Goal: Check status: Check status

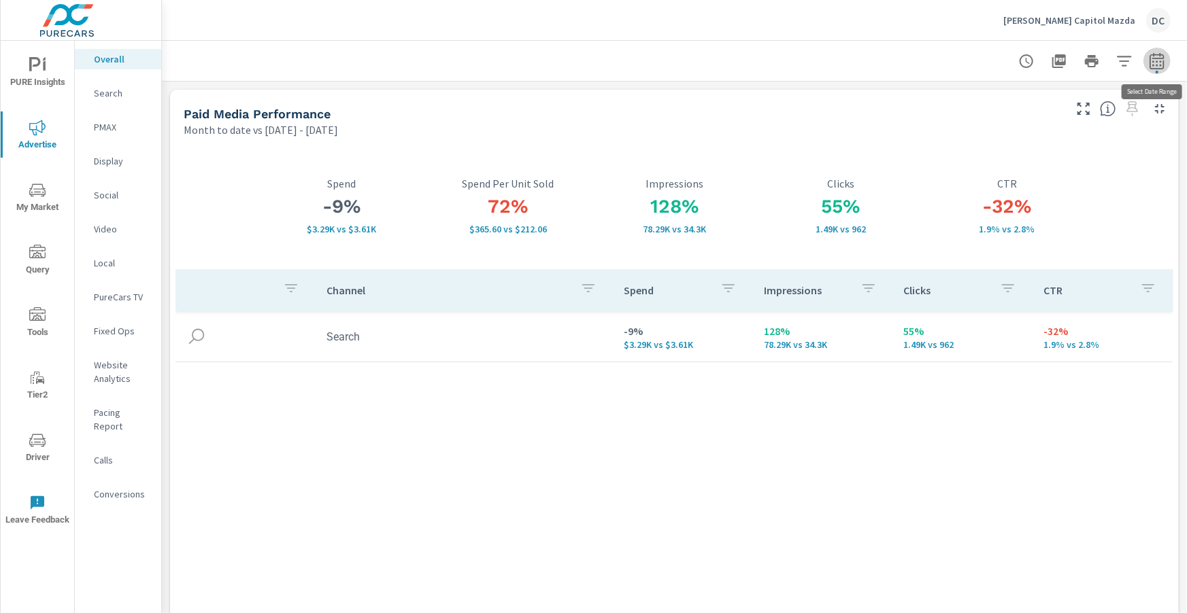
click at [1161, 62] on icon "button" at bounding box center [1157, 61] width 16 height 16
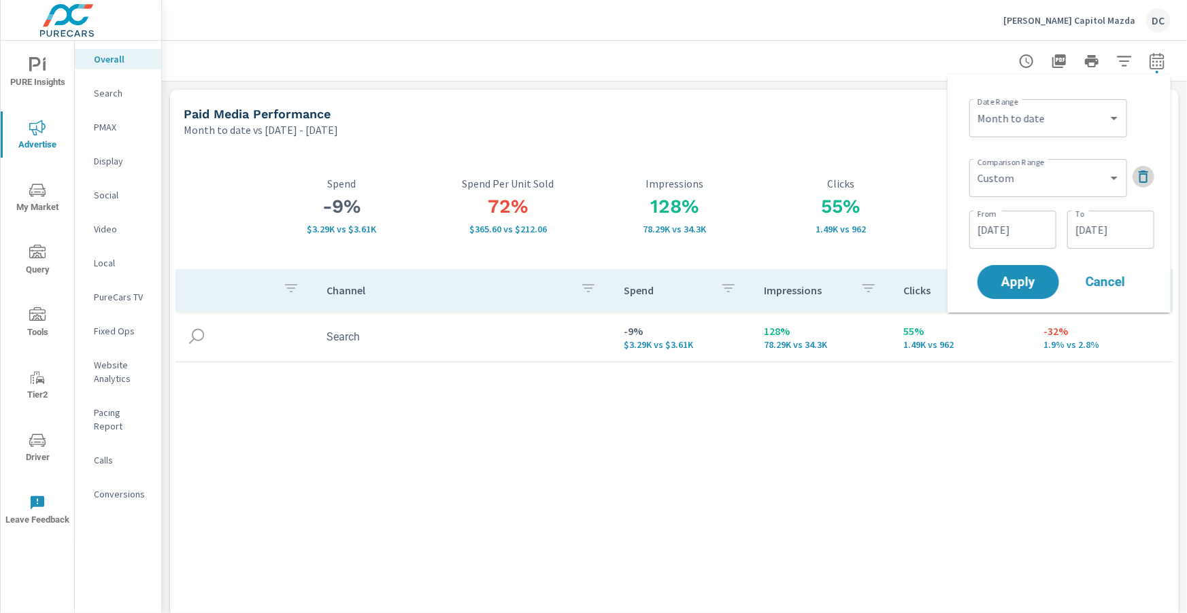
click at [1138, 169] on icon "button" at bounding box center [1143, 177] width 16 height 16
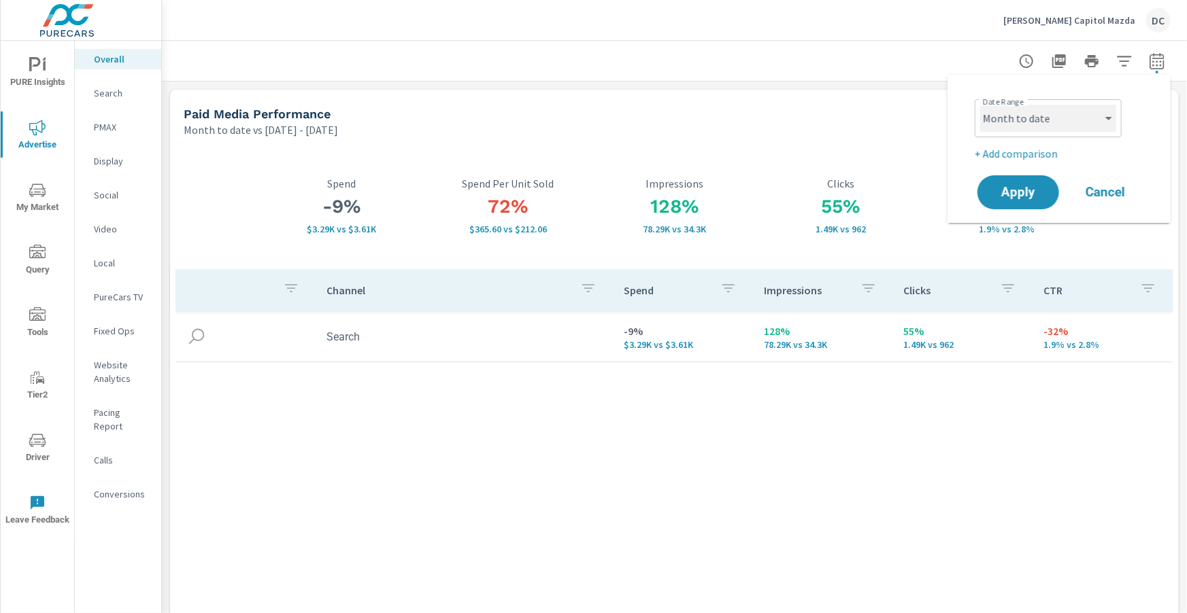
click at [1113, 127] on select "Custom [DATE] Last week Last 7 days Last 14 days Last 30 days Last 45 days Last…" at bounding box center [1048, 118] width 136 height 27
click at [980, 105] on select "Custom [DATE] Last week Last 7 days Last 14 days Last 30 days Last 45 days Last…" at bounding box center [1048, 118] width 136 height 27
select select "Last month"
click at [1027, 186] on span "Apply" at bounding box center [1018, 192] width 56 height 13
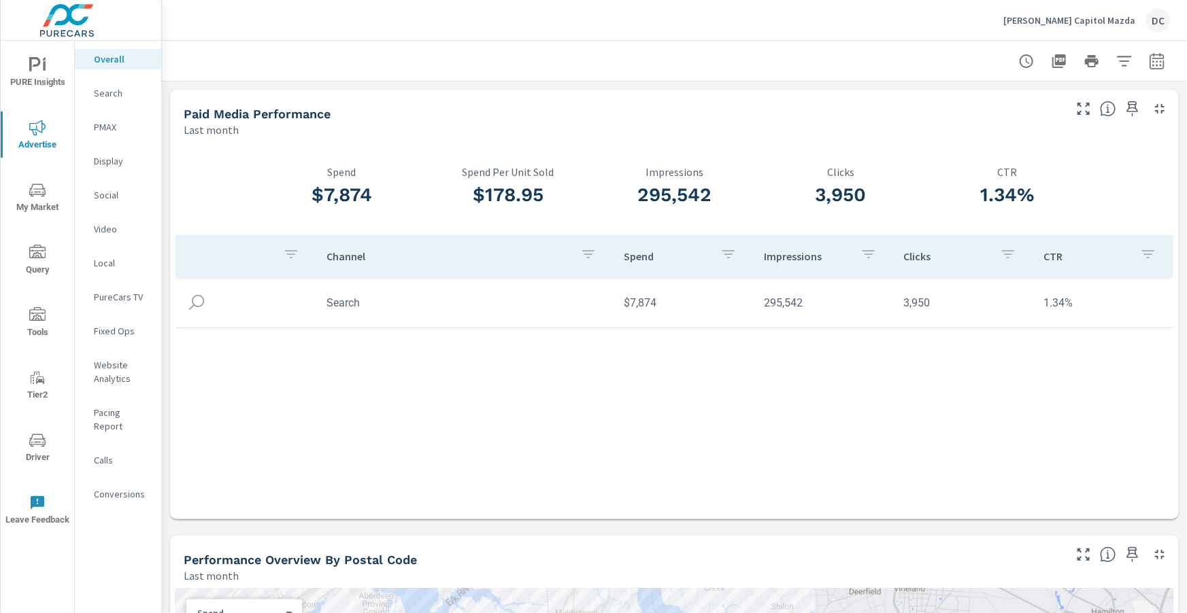
scroll to position [7, 0]
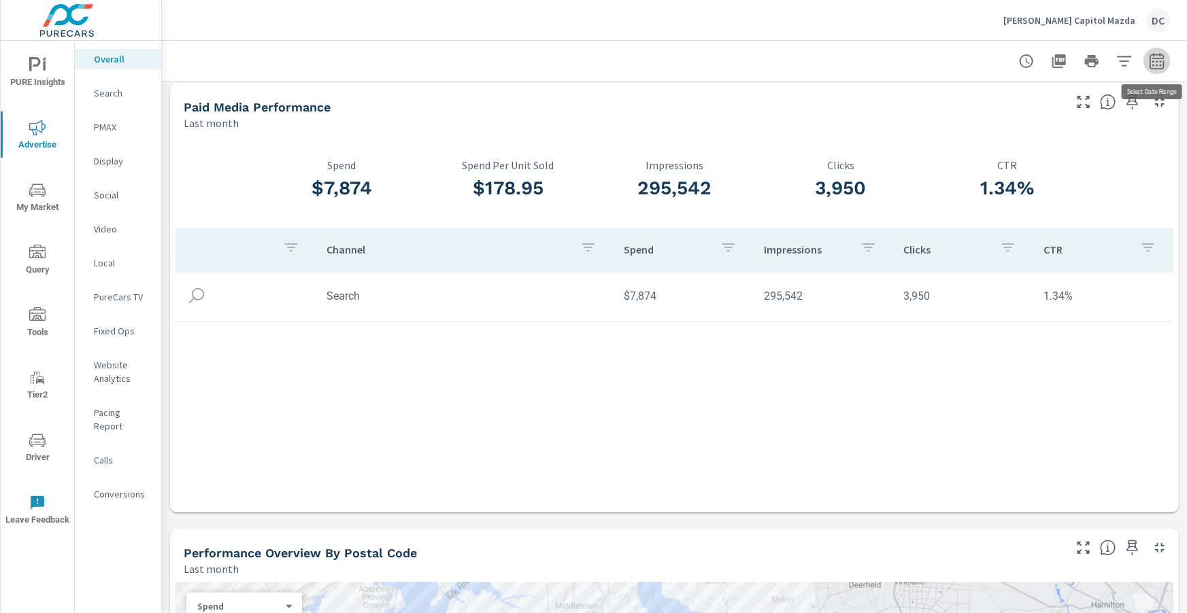
click at [1153, 65] on icon "button" at bounding box center [1156, 63] width 9 height 5
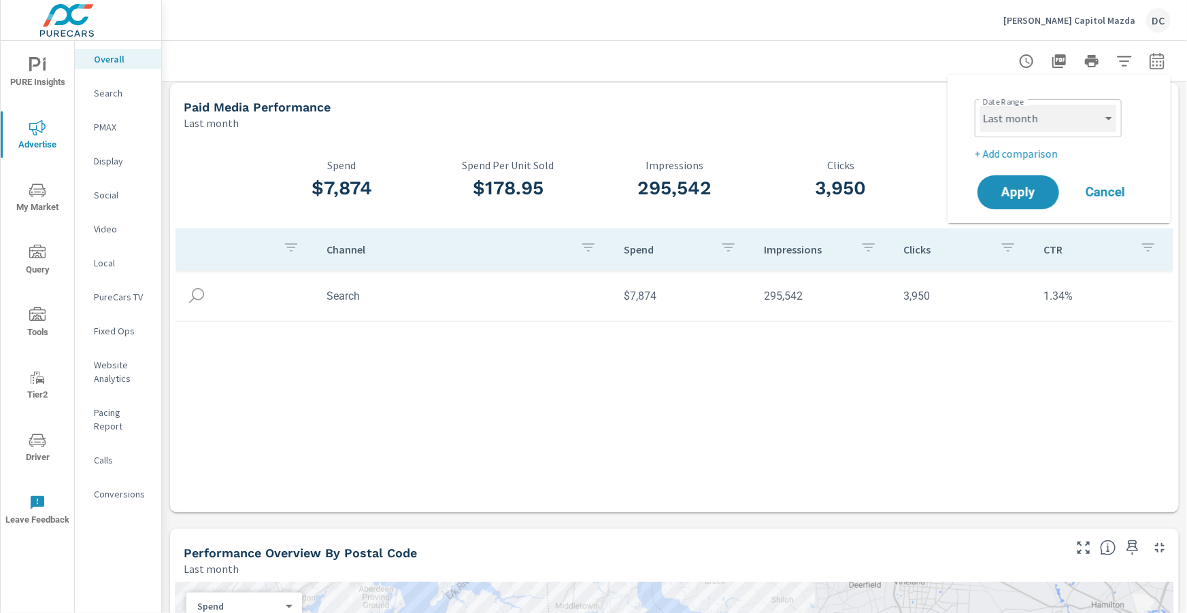
click at [1104, 113] on select "Custom [DATE] Last week Last 7 days Last 14 days Last 30 days Last 45 days Last…" at bounding box center [1048, 118] width 136 height 27
click at [980, 105] on select "Custom [DATE] Last week Last 7 days Last 14 days Last 30 days Last 45 days Last…" at bounding box center [1048, 118] width 136 height 27
select select "Month to date"
click at [1027, 186] on span "Apply" at bounding box center [1018, 192] width 56 height 13
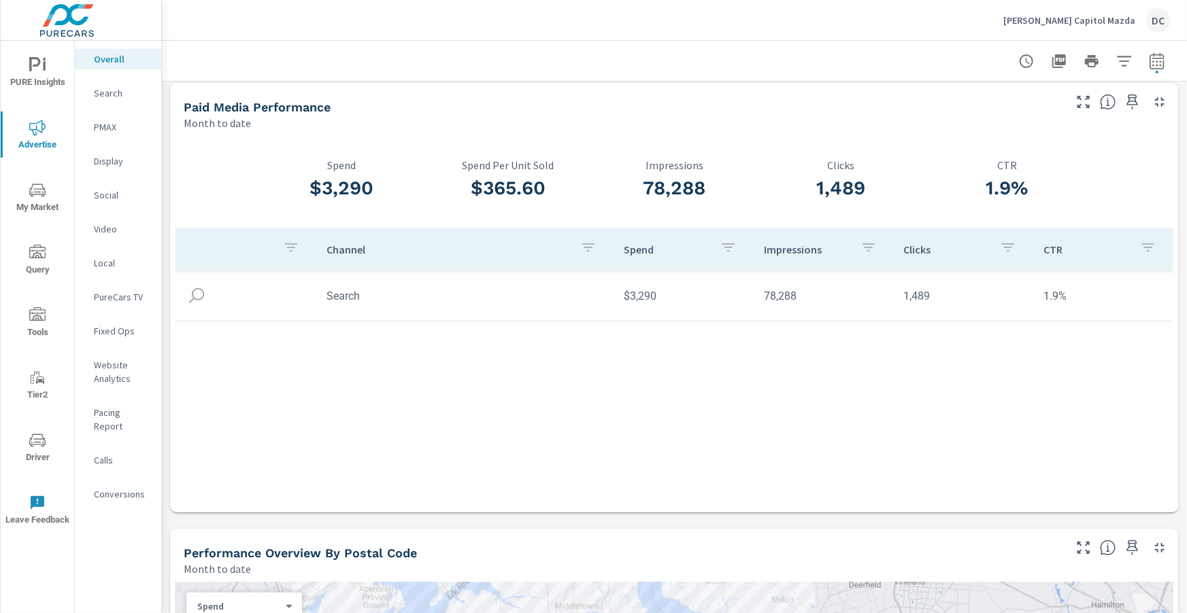
scroll to position [11, 0]
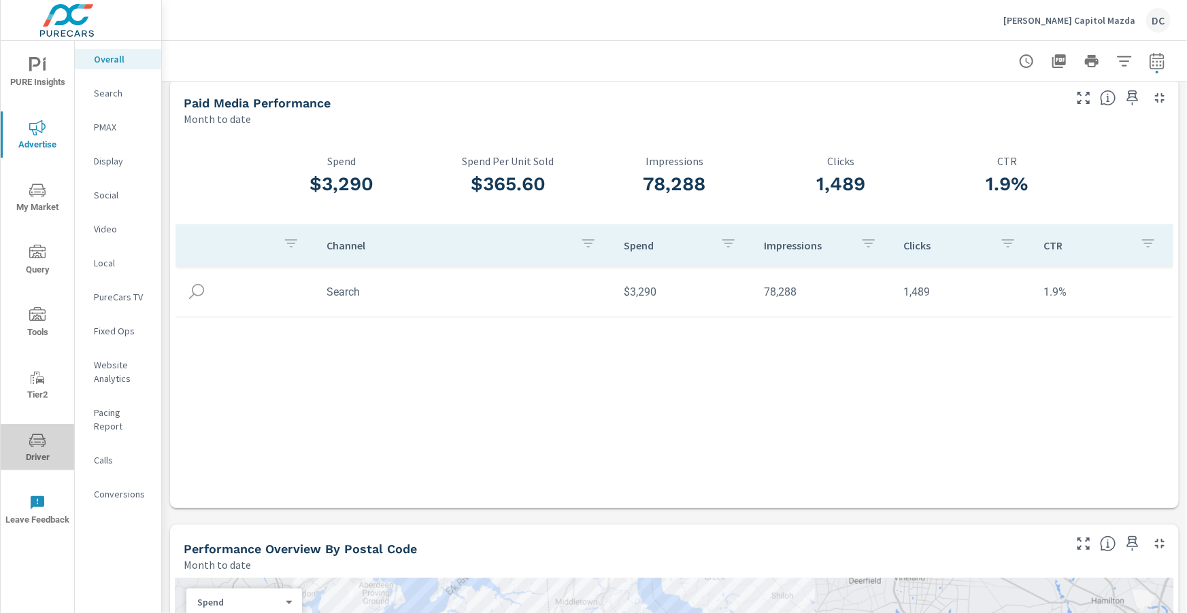
click at [39, 444] on icon "nav menu" at bounding box center [37, 440] width 16 height 13
